Goal: Task Accomplishment & Management: Use online tool/utility

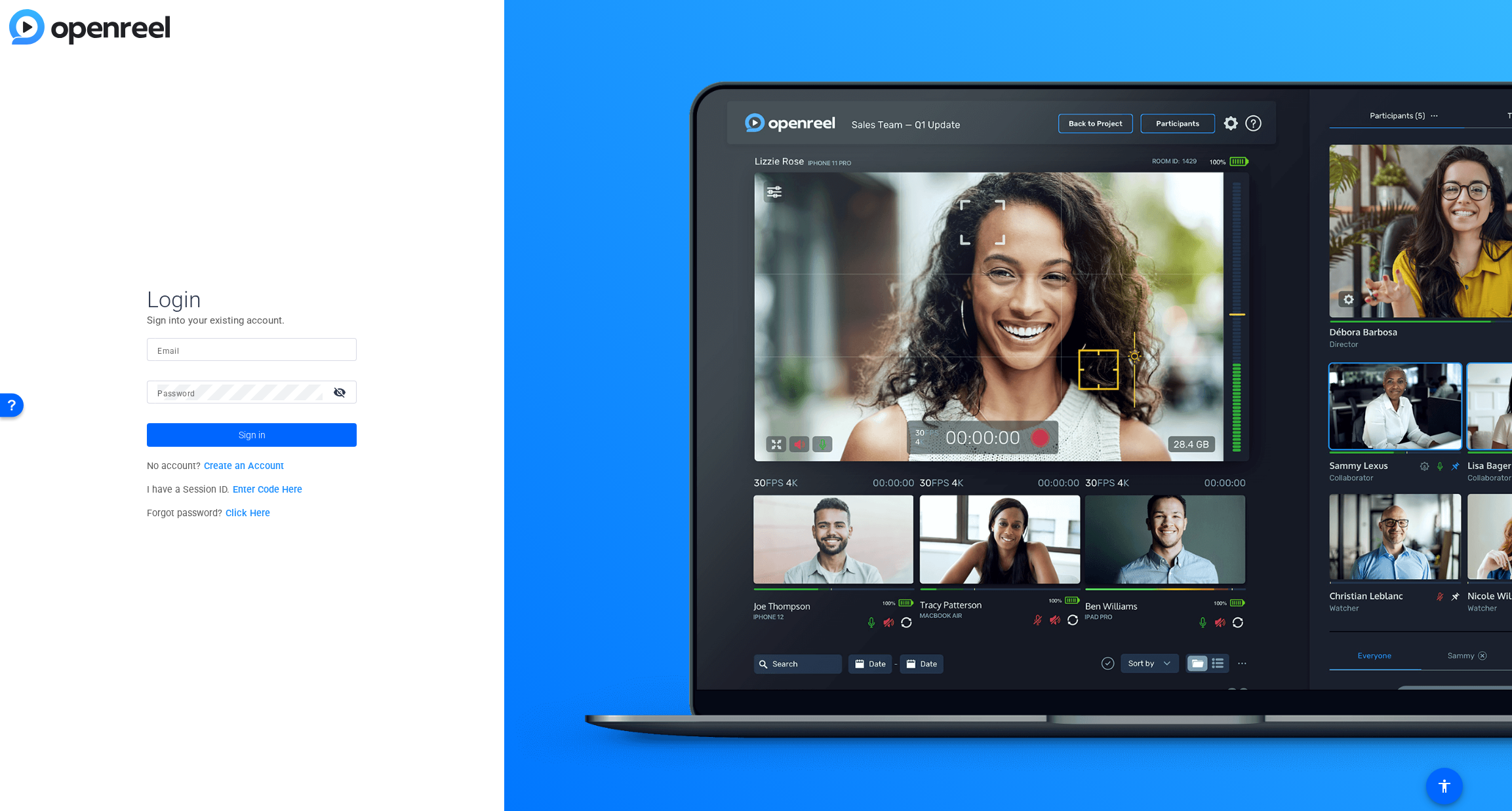
click at [220, 350] on input "Email" at bounding box center [252, 350] width 189 height 16
type input "[PERSON_NAME][EMAIL_ADDRESS][PERSON_NAME][DOMAIN_NAME]"
click at [253, 434] on span "Sign in" at bounding box center [252, 434] width 27 height 33
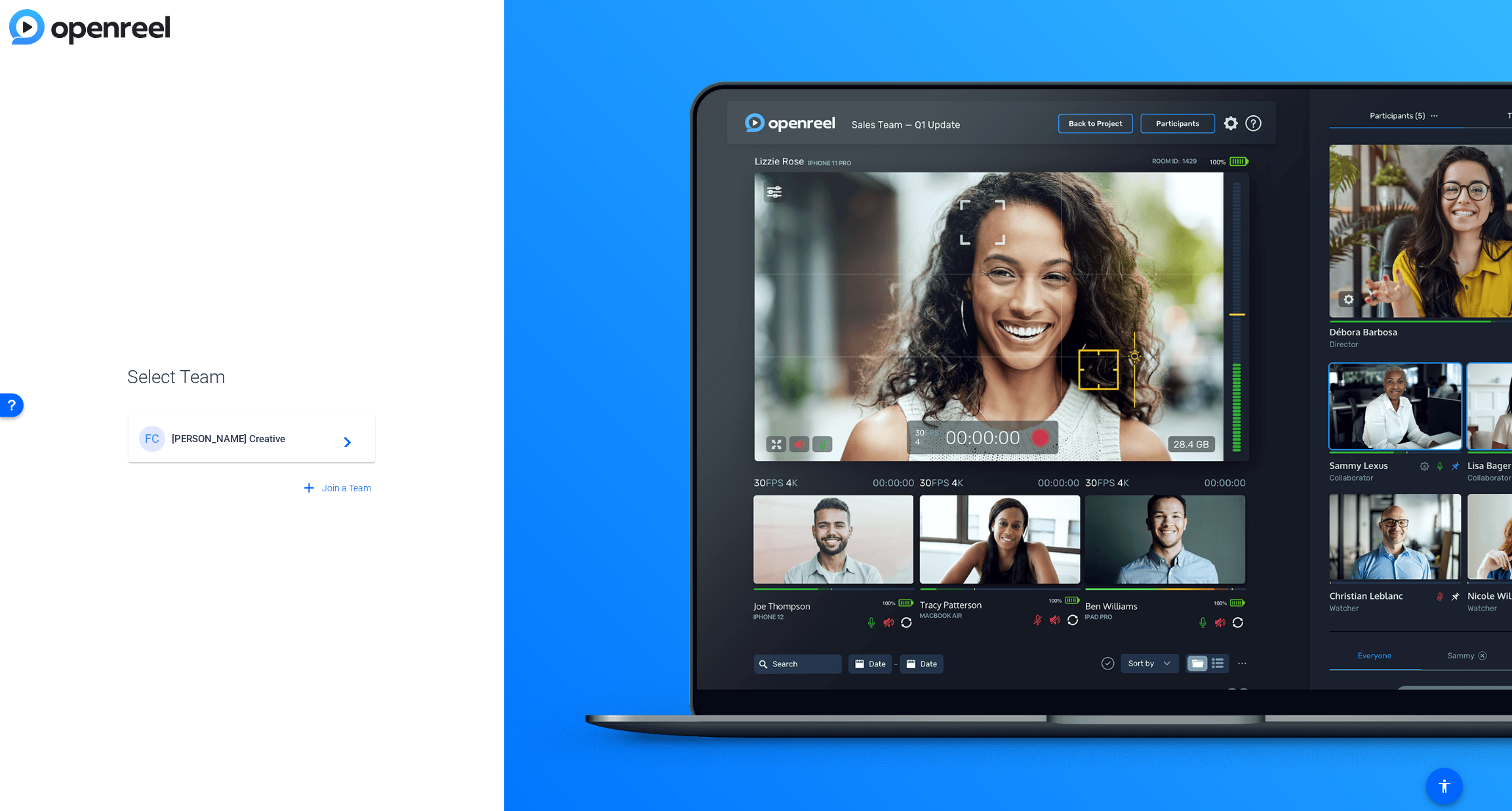
click at [281, 440] on span "[PERSON_NAME] Creative" at bounding box center [253, 439] width 164 height 12
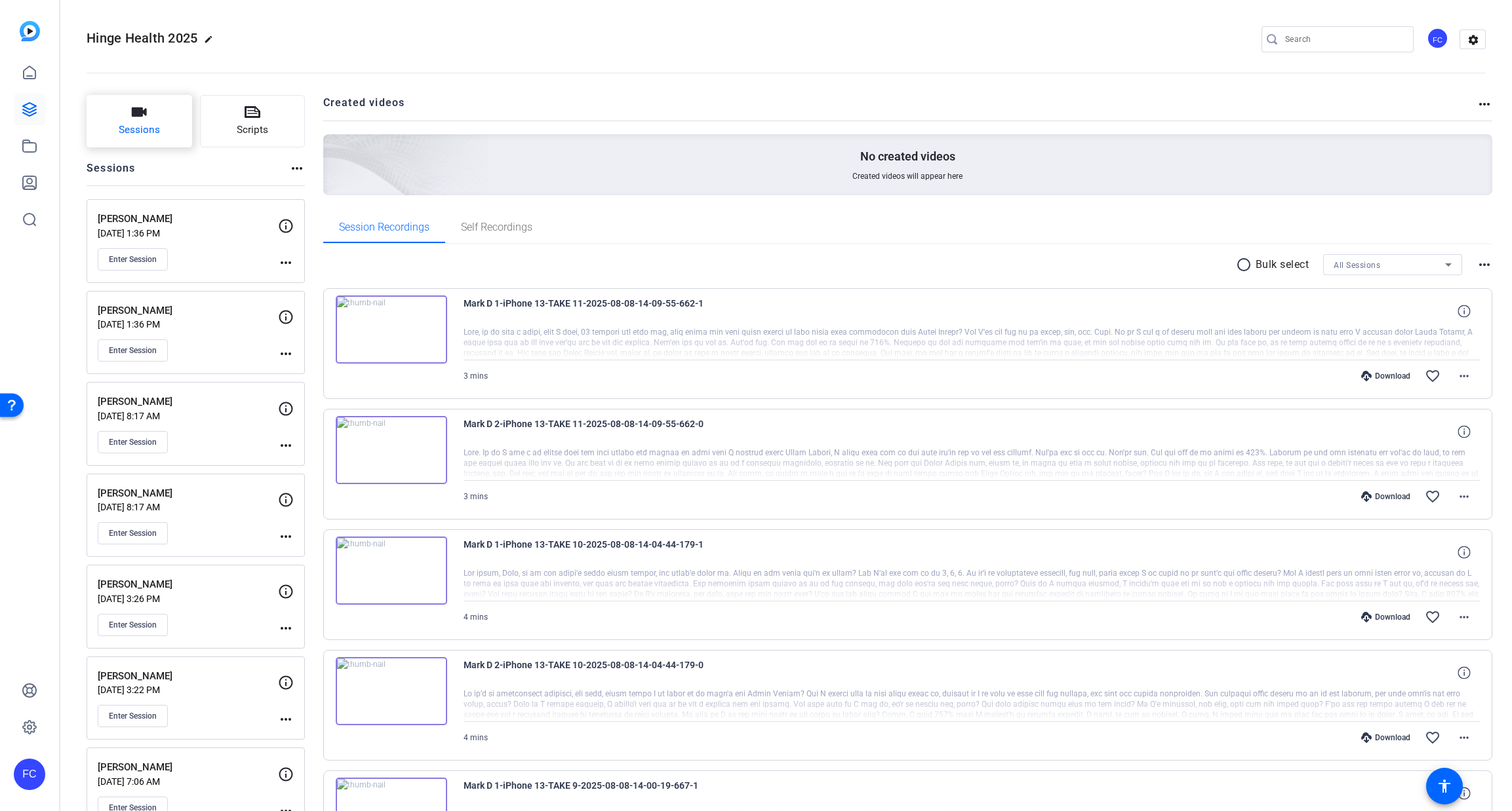
click at [149, 107] on button "Sessions" at bounding box center [139, 121] width 106 height 52
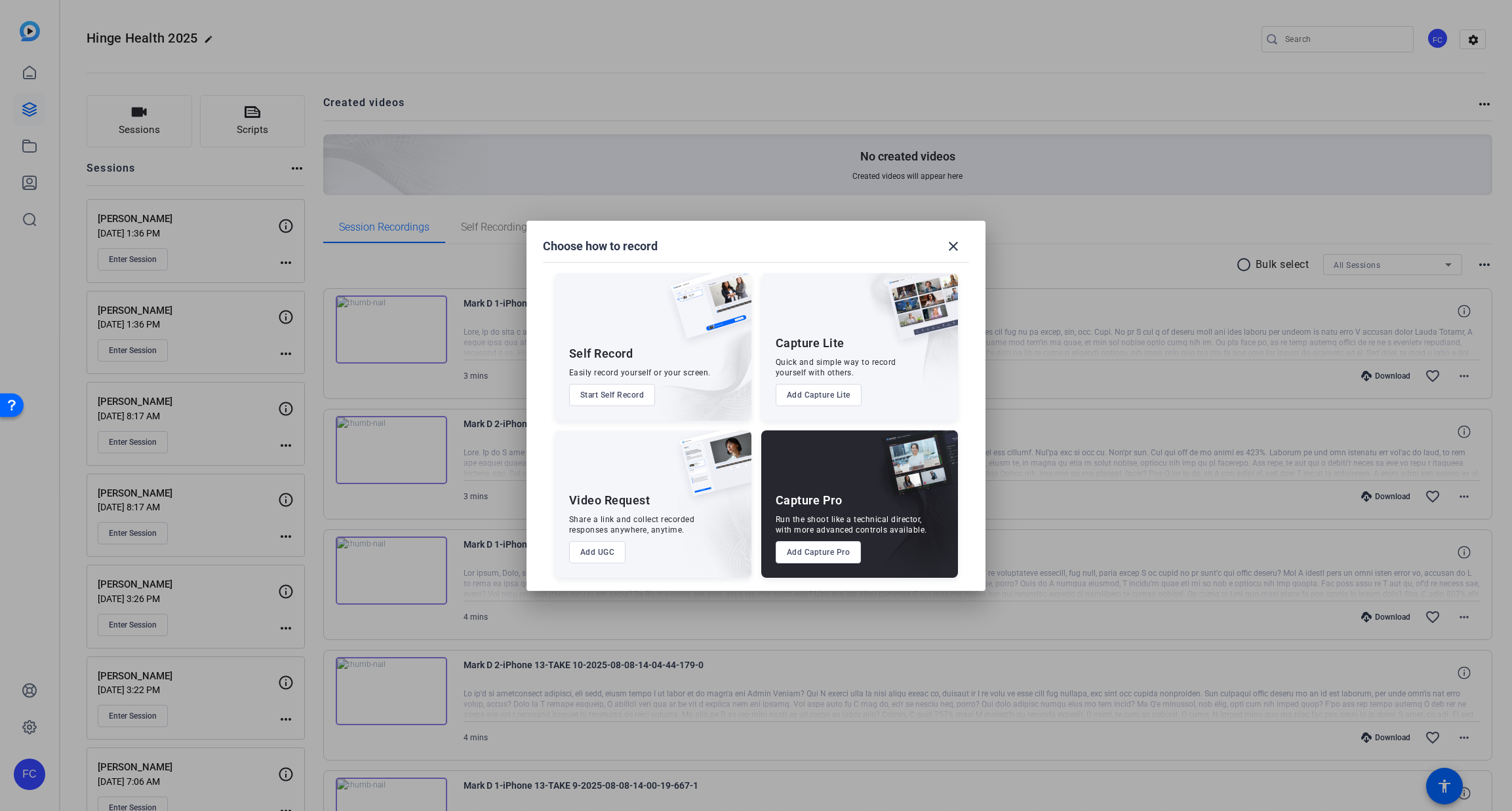
click at [812, 551] on button "Add Capture Pro" at bounding box center [818, 553] width 86 height 23
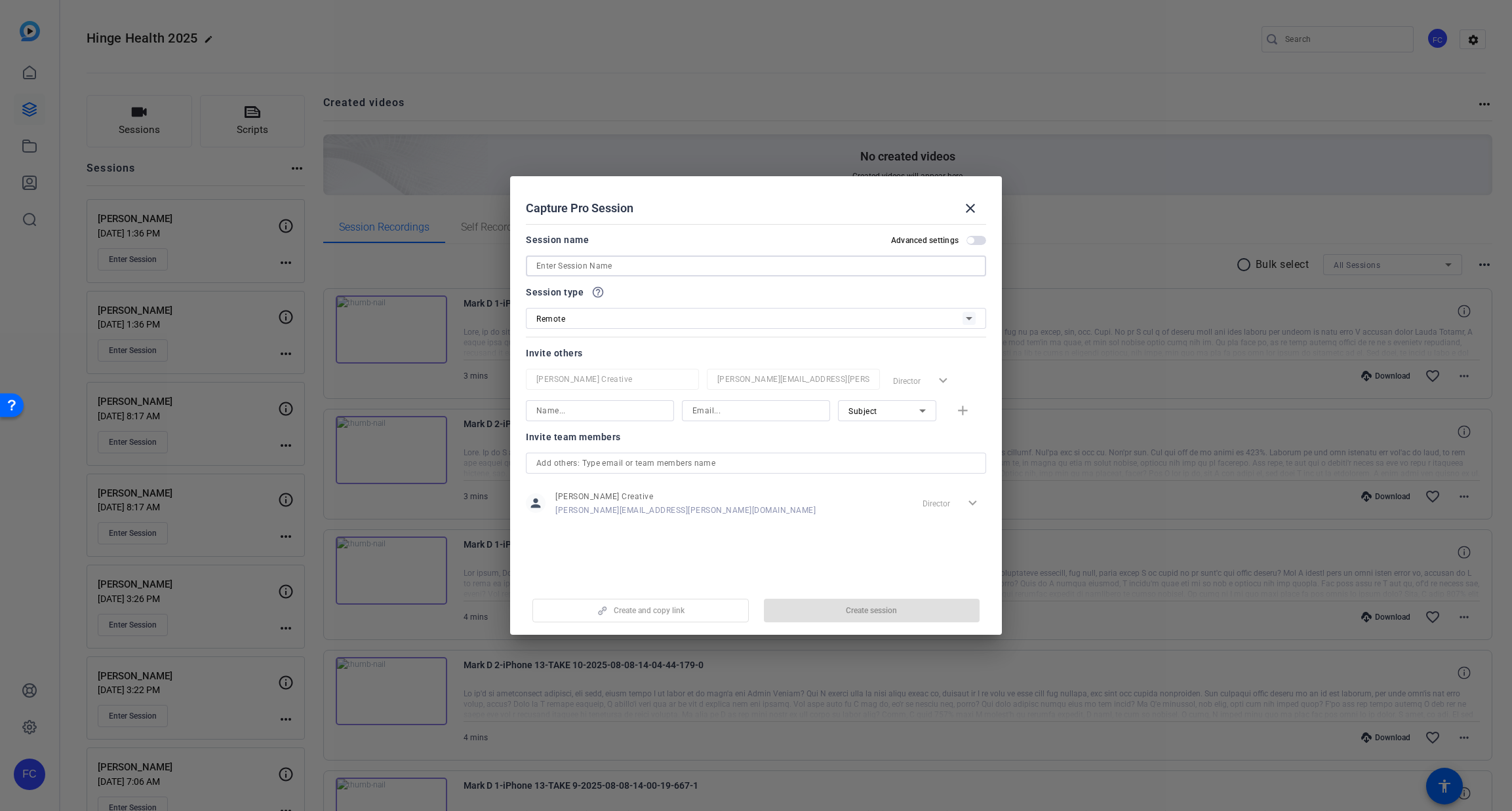
click at [597, 264] on input at bounding box center [756, 266] width 439 height 16
type input "[PERSON_NAME]"
click at [845, 605] on span "Create session" at bounding box center [871, 610] width 51 height 11
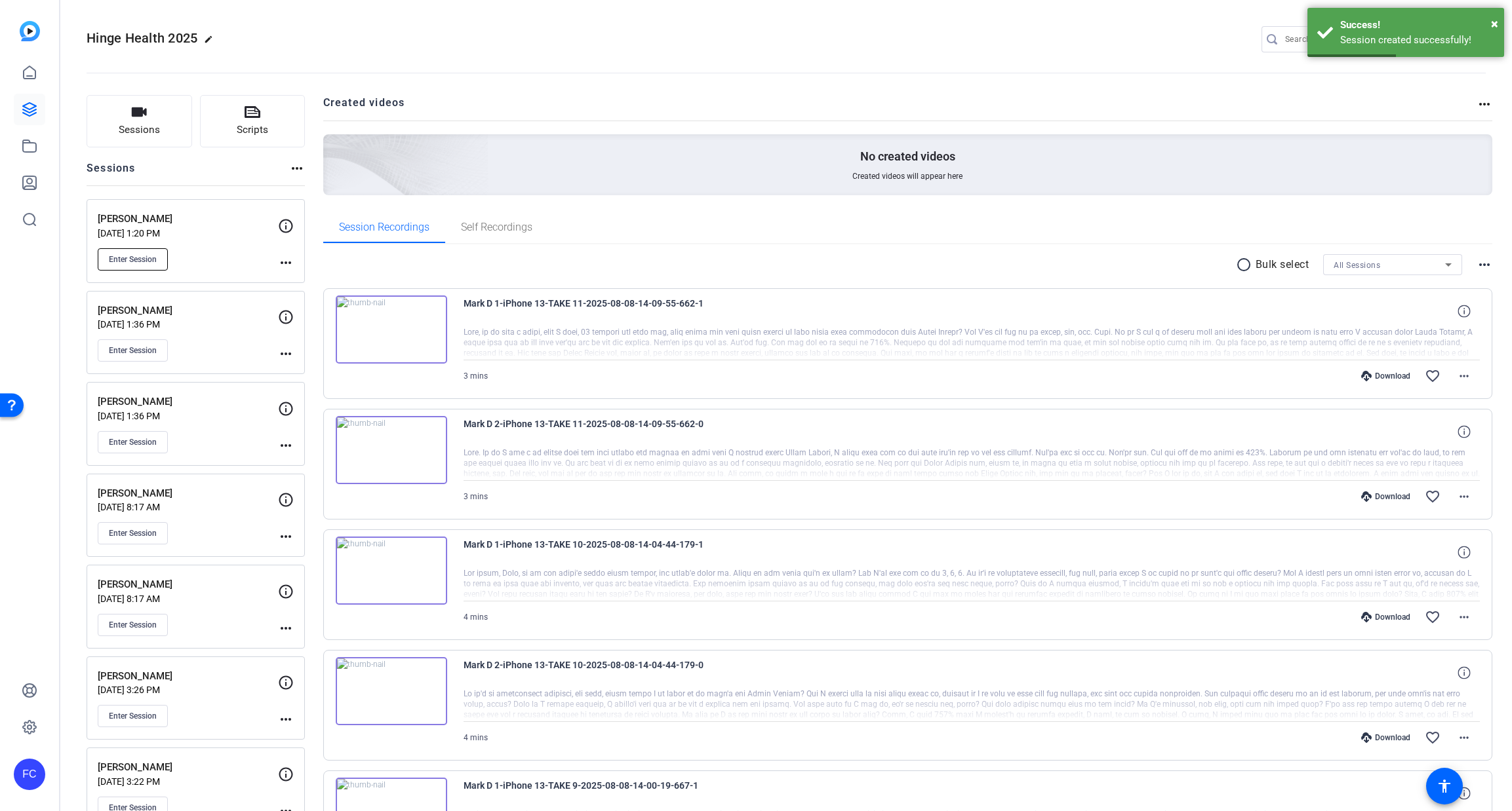
click at [132, 255] on span "Enter Session" at bounding box center [133, 260] width 48 height 11
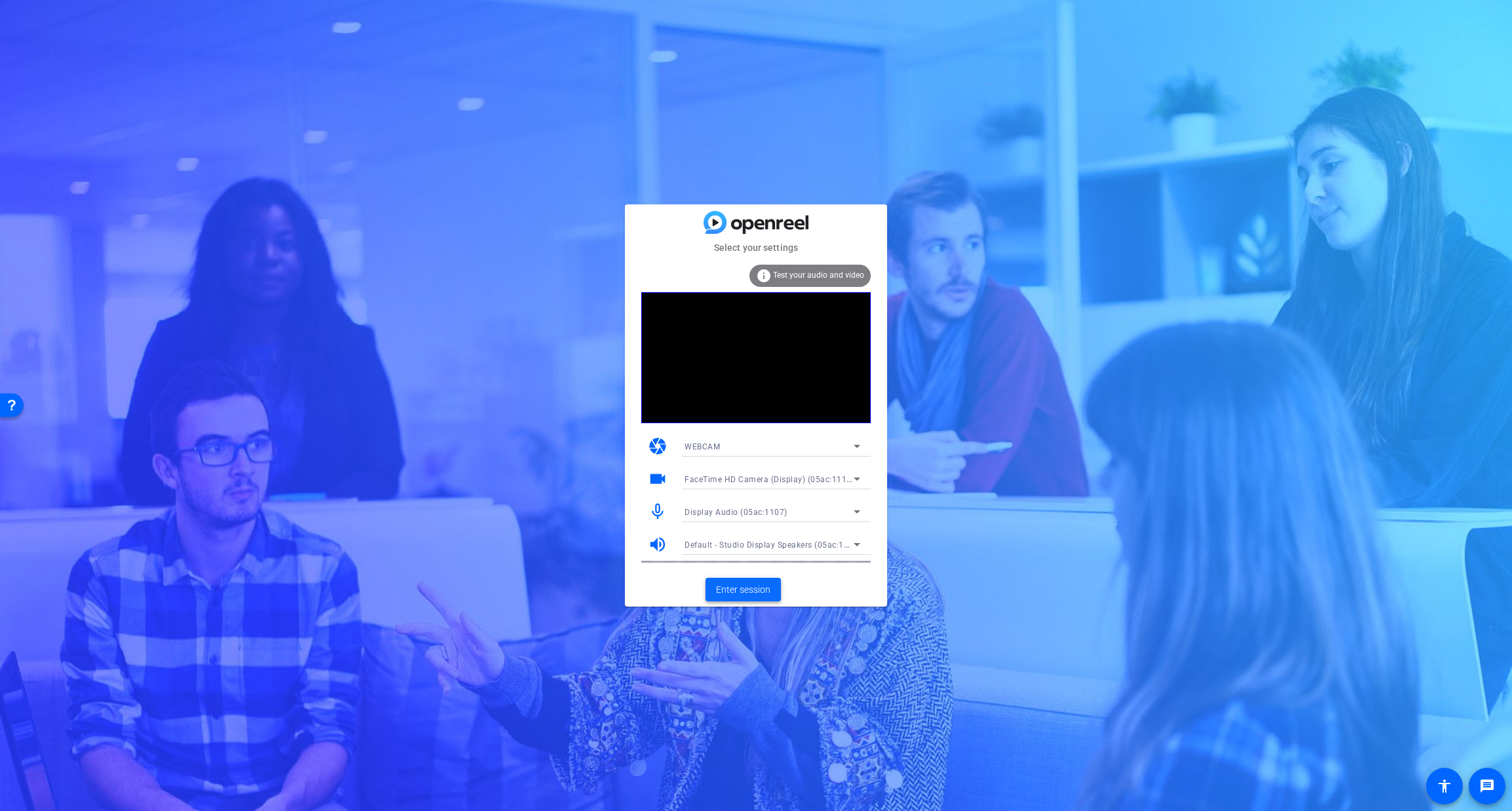
click at [738, 589] on span "Enter session" at bounding box center [743, 590] width 54 height 14
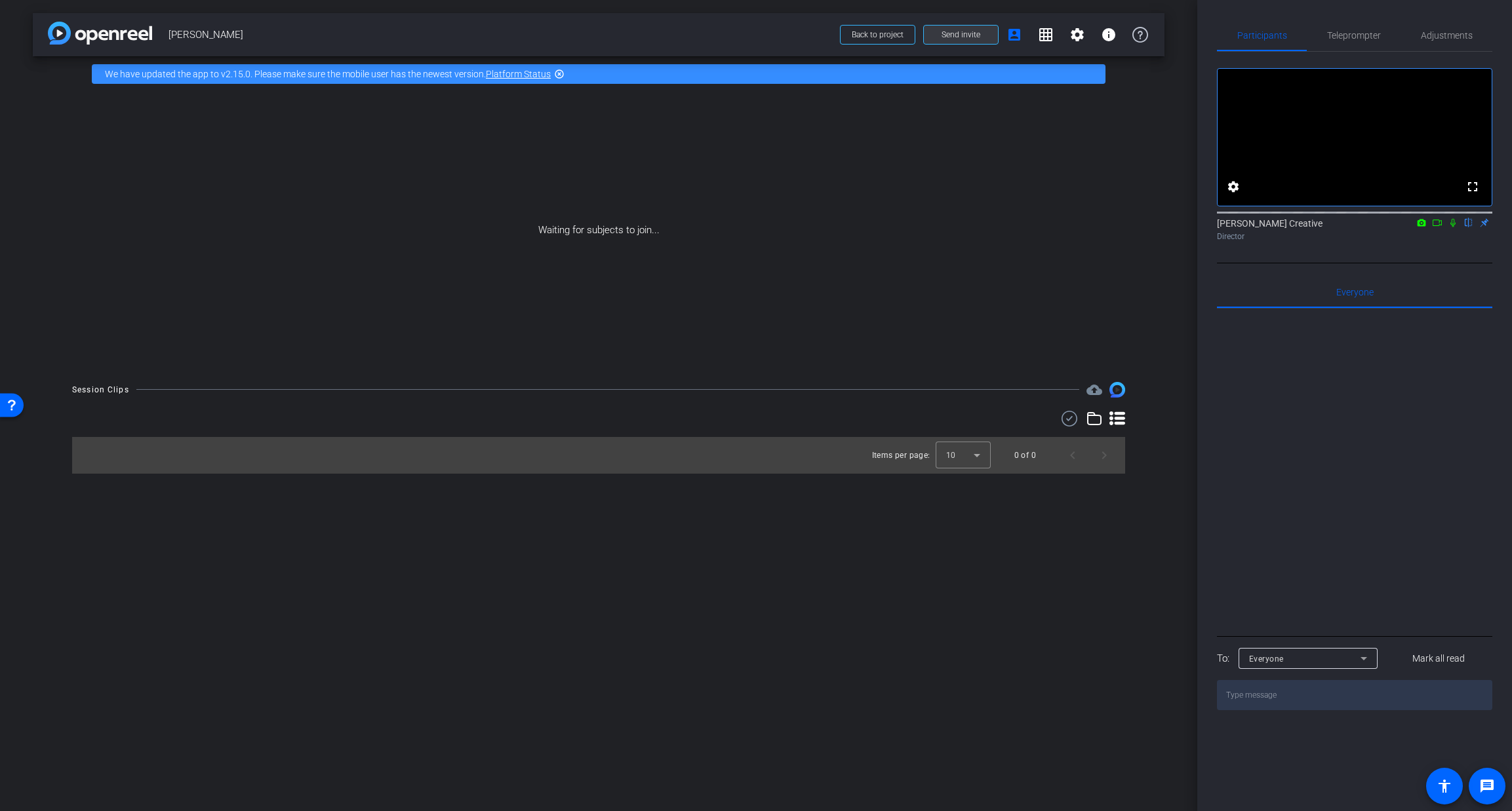
click at [968, 31] on span "Send invite" at bounding box center [960, 35] width 39 height 11
